Goal: Transaction & Acquisition: Purchase product/service

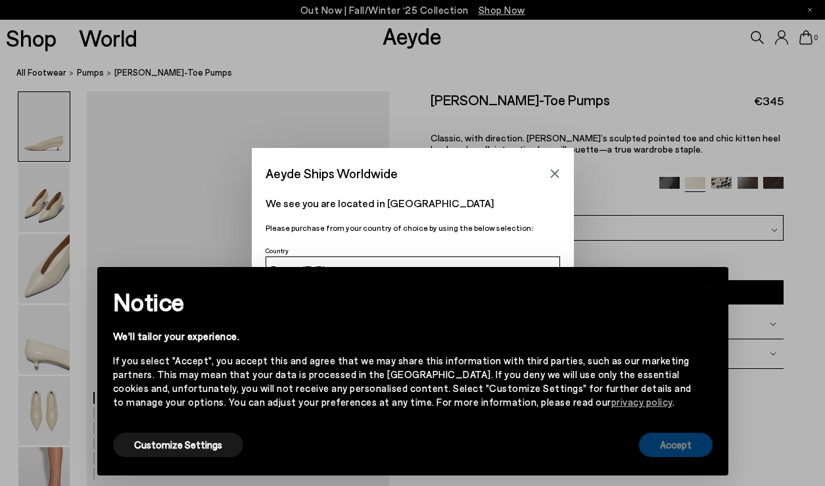
click at [667, 448] on button "Accept" at bounding box center [676, 445] width 74 height 24
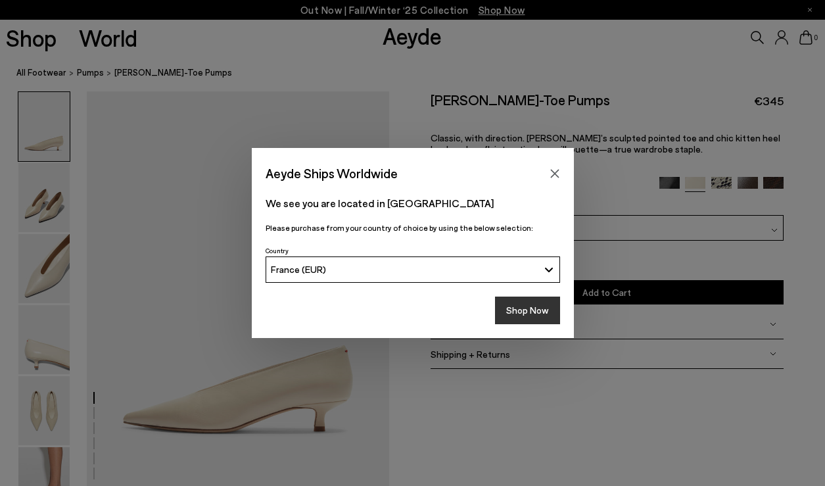
click at [537, 311] on button "Shop Now" at bounding box center [527, 310] width 65 height 28
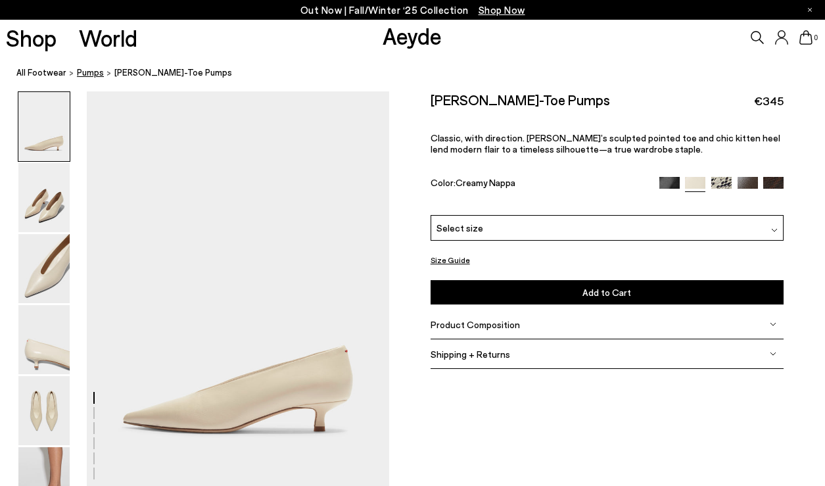
click at [87, 76] on span "pumps" at bounding box center [90, 72] width 27 height 11
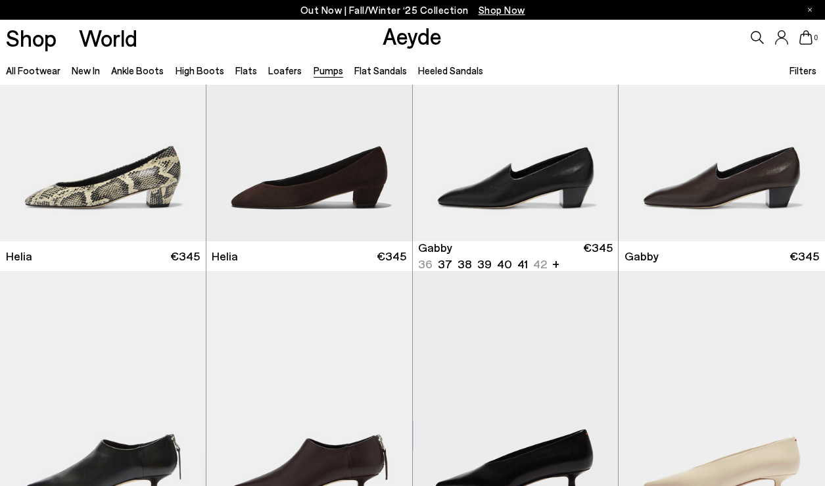
scroll to position [968, 0]
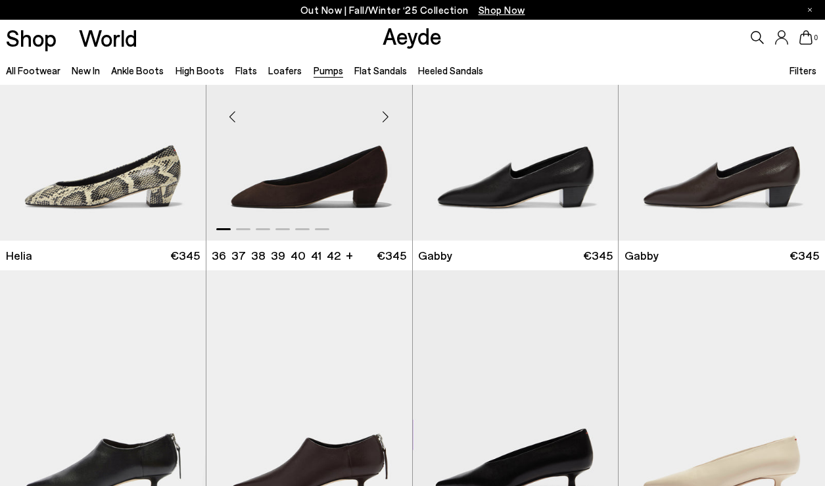
click at [383, 108] on div "Next slide" at bounding box center [385, 116] width 39 height 39
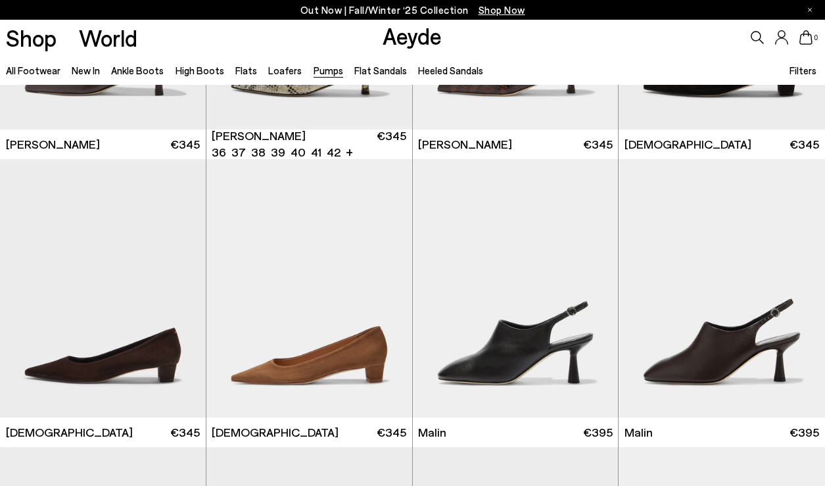
scroll to position [1673, 0]
